Goal: Information Seeking & Learning: Understand process/instructions

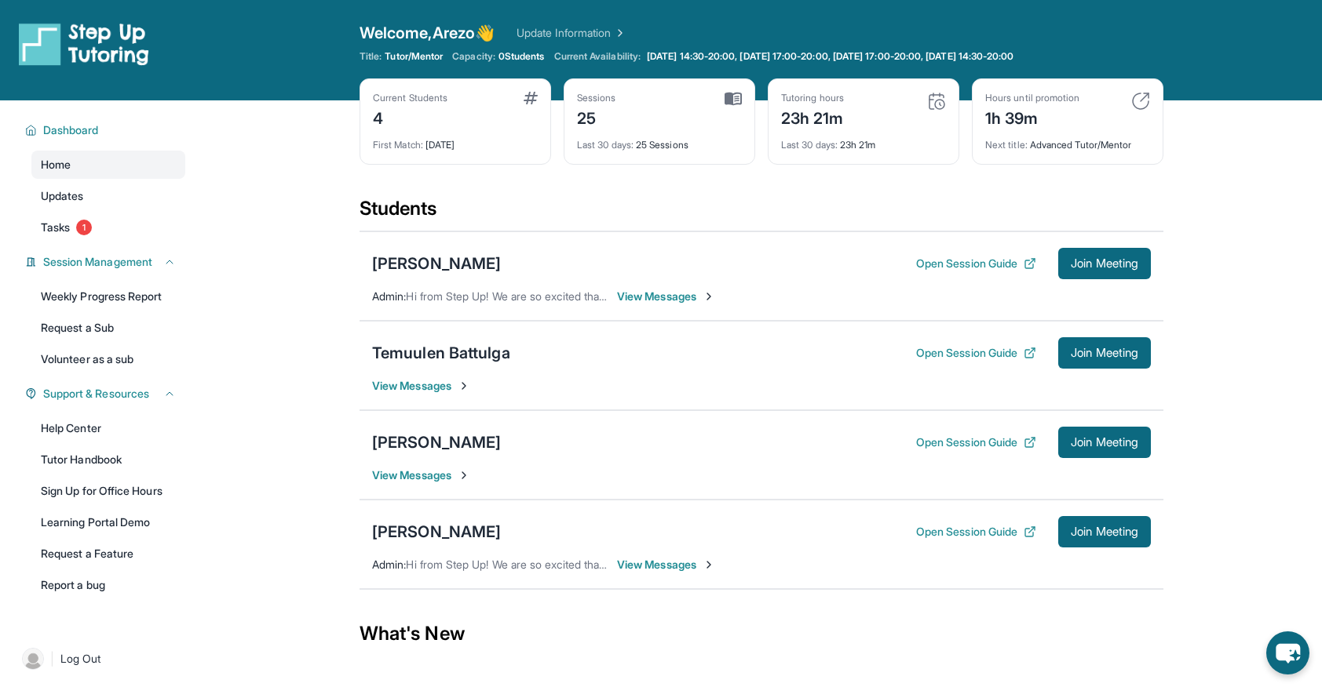
click at [461, 464] on div "[PERSON_NAME] Open Session Guide Join Meeting View Messages" at bounding box center [761, 454] width 804 height 89
click at [445, 432] on div "[PERSON_NAME]" at bounding box center [436, 443] width 129 height 22
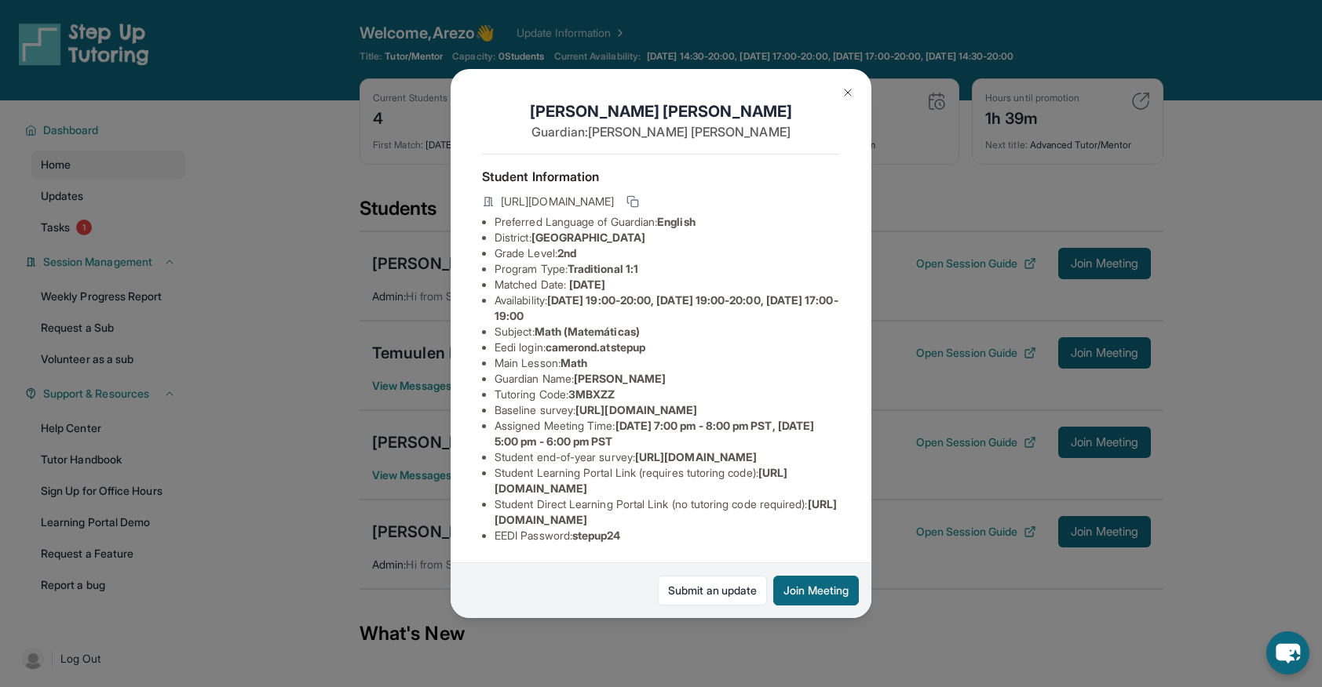
click at [697, 417] on span "[URL][DOMAIN_NAME]" at bounding box center [636, 409] width 122 height 13
click at [852, 86] on img at bounding box center [847, 92] width 13 height 13
